Goal: Complete application form

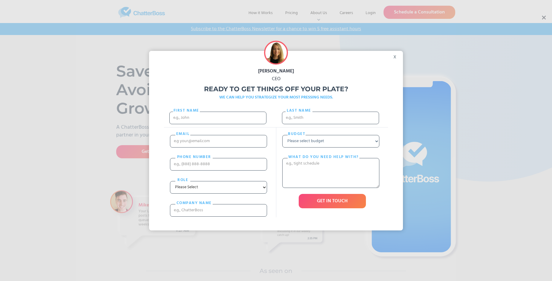
click at [544, 18] on div "[PERSON_NAME] CEO Ready to get things off your plate? WE CAN HELP YOU STRATEGIZ…" at bounding box center [276, 140] width 552 height 281
click at [218, 123] on input "First Name" at bounding box center [217, 117] width 97 height 13
type input "[PERSON_NAME]"
click at [331, 120] on input "Last name" at bounding box center [330, 117] width 97 height 13
type input "[PERSON_NAME]"
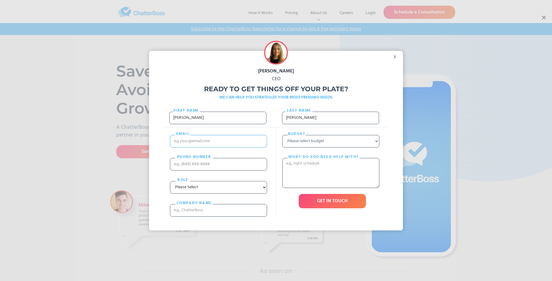
click at [218, 147] on input "email" at bounding box center [218, 141] width 97 height 13
type input "[EMAIL_ADDRESS][DOMAIN_NAME]"
click at [218, 170] on input "PHONE nUMBER" at bounding box center [218, 164] width 97 height 13
type input "16904648441"
click at [218, 216] on input "cOMPANY NAME" at bounding box center [218, 210] width 97 height 13
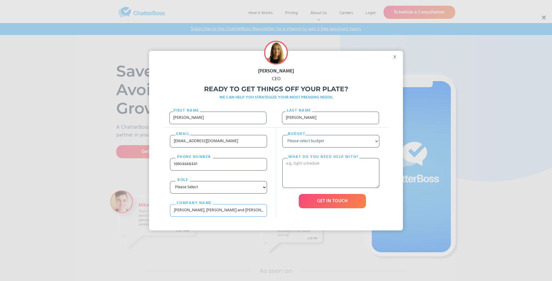
type input "[PERSON_NAME], [PERSON_NAME] and [PERSON_NAME]"
select select "Under $700"
click at [331, 184] on textarea "What do you need help with?" at bounding box center [330, 173] width 97 height 30
type textarea "quod"
click at [332, 208] on input "GET IN TOUCH" at bounding box center [332, 201] width 67 height 14
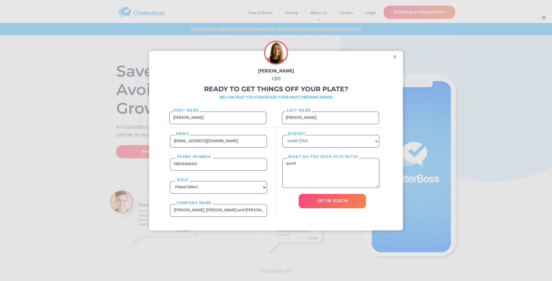
type input "Please wait..."
